Goal: Transaction & Acquisition: Purchase product/service

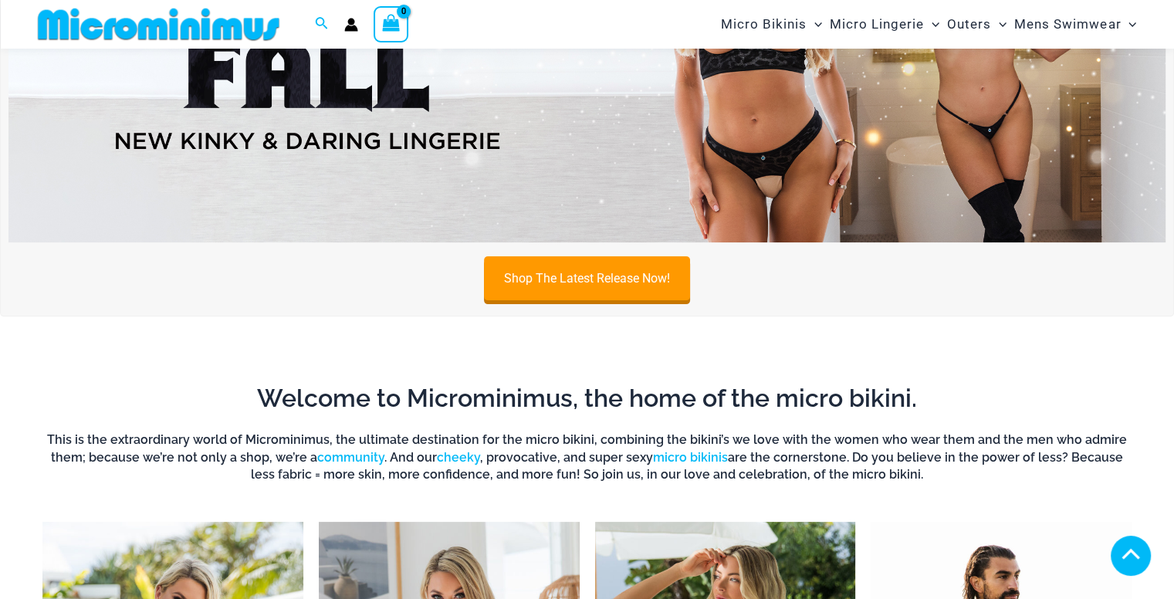
scroll to position [451, 0]
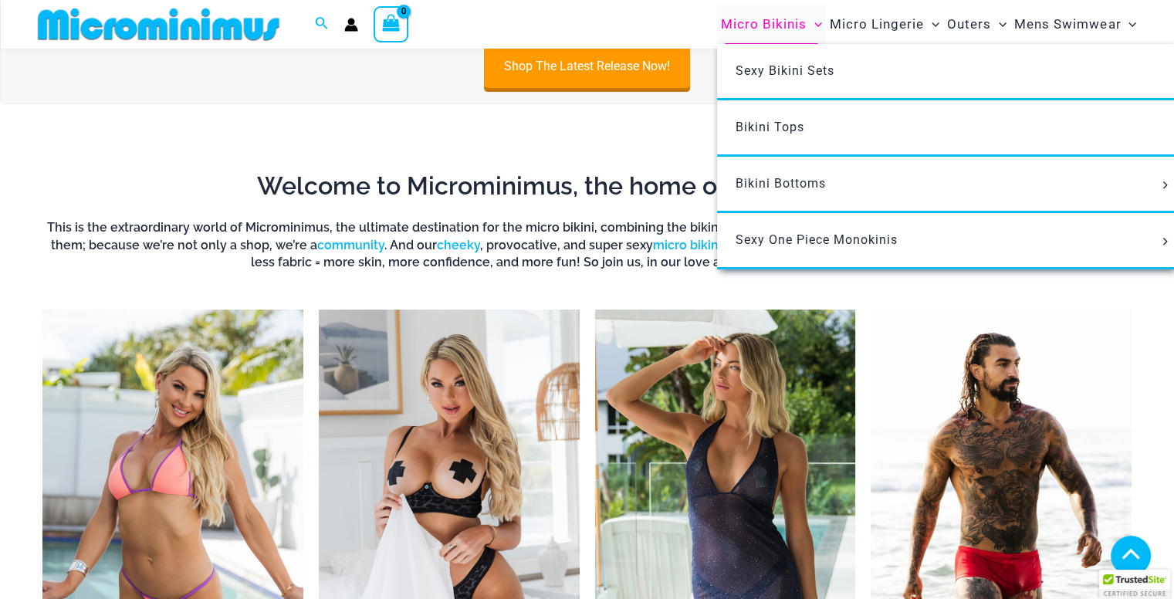
click at [767, 19] on span "Micro Bikinis" at bounding box center [764, 24] width 86 height 39
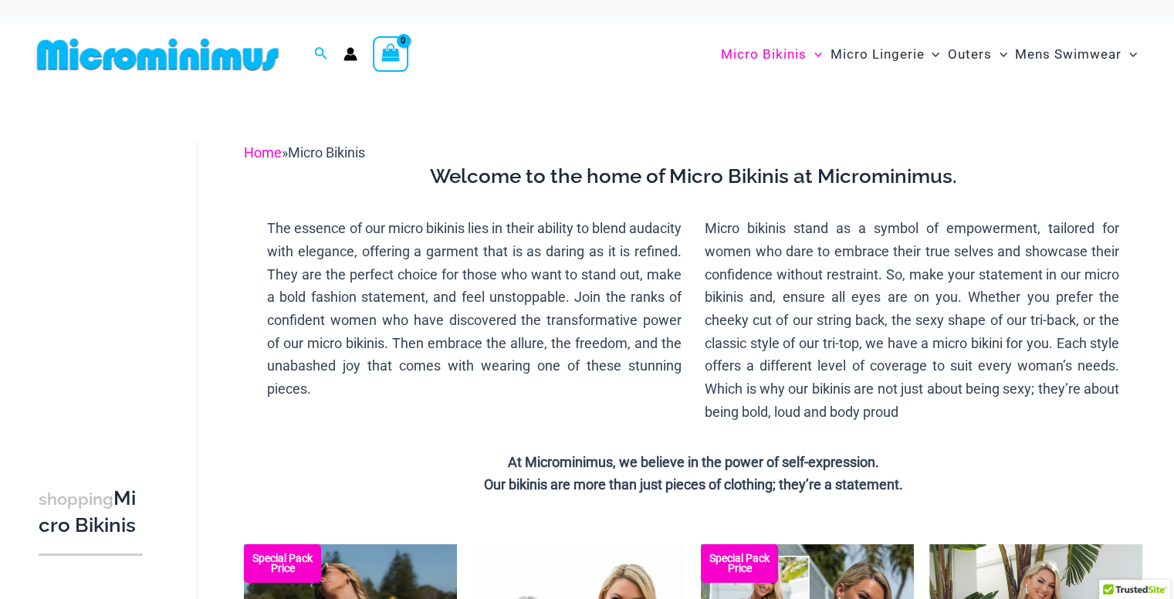
click at [265, 151] on link "Home" at bounding box center [263, 152] width 38 height 16
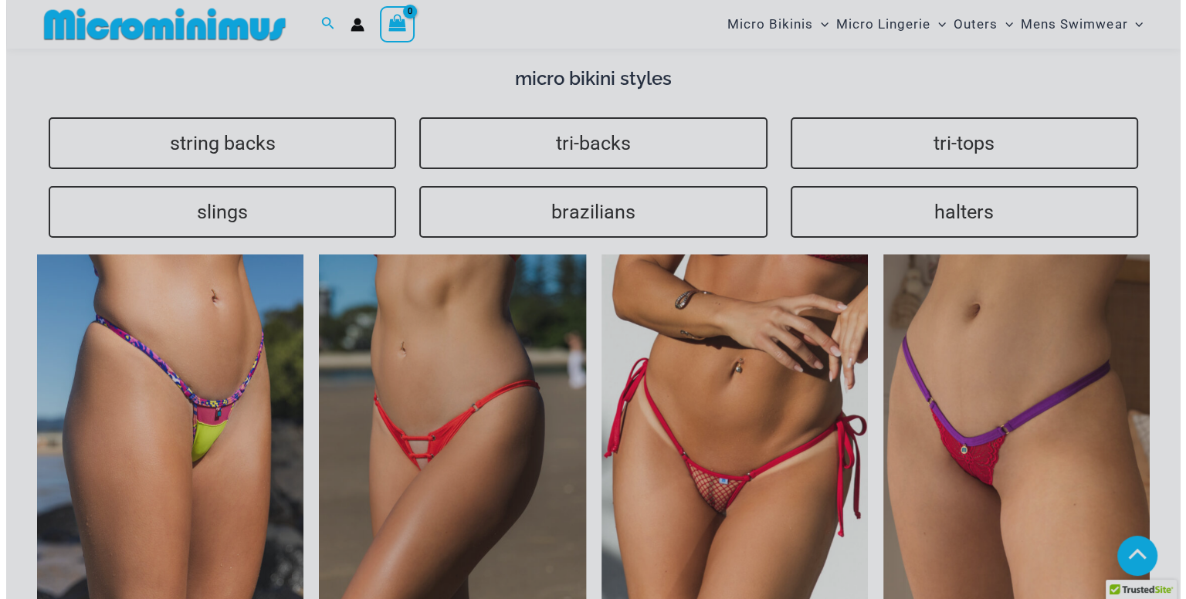
scroll to position [3087, 0]
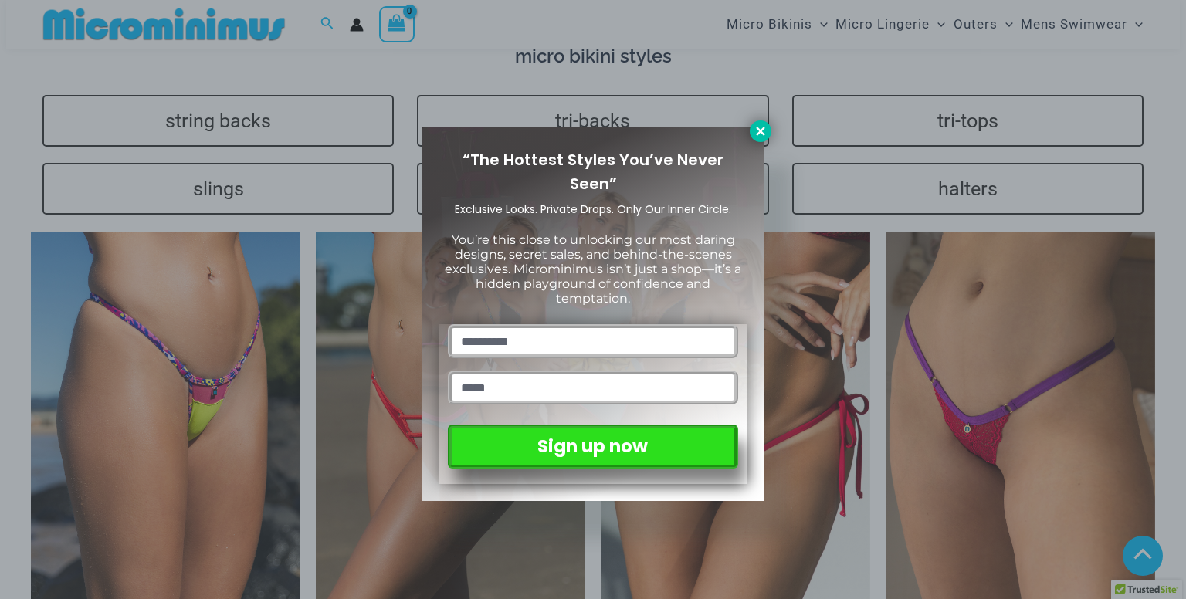
click at [761, 127] on icon at bounding box center [761, 131] width 14 height 14
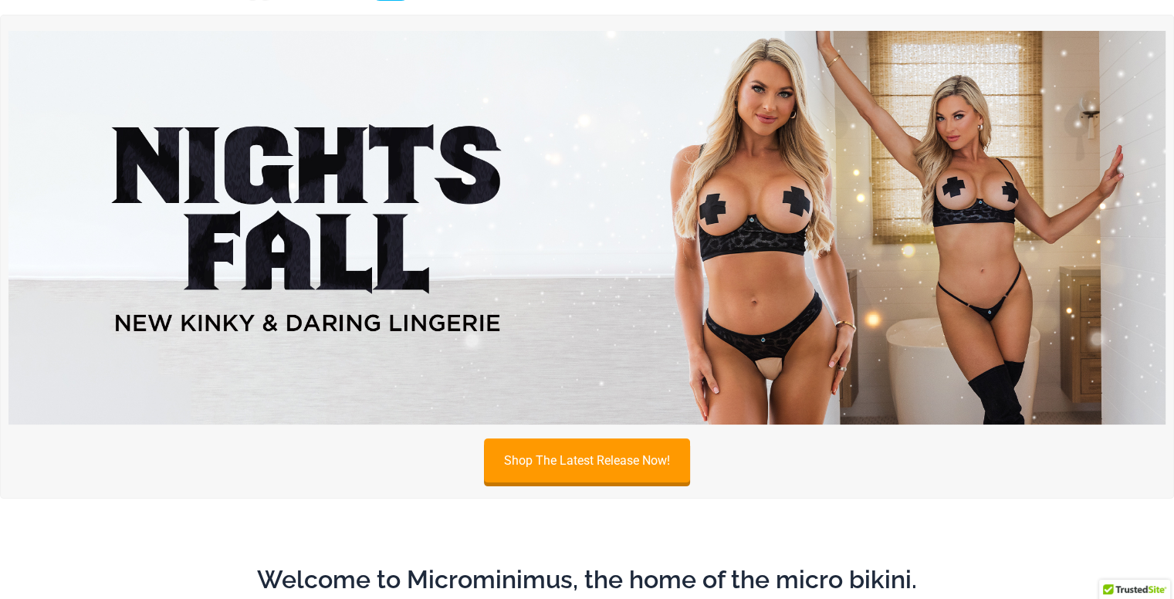
scroll to position [0, 0]
